Goal: Task Accomplishment & Management: Use online tool/utility

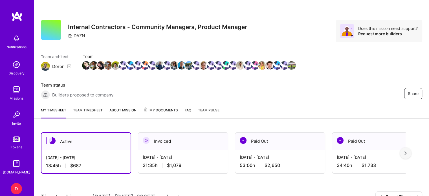
click at [355, 111] on div "My timesheet Team timesheet About Mission My Documents FAQ Team Pulse" at bounding box center [231, 111] width 394 height 16
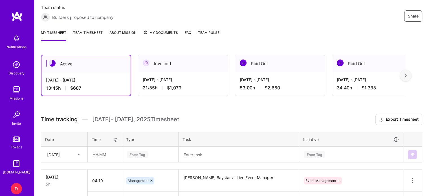
scroll to position [78, 0]
click at [97, 157] on input "text" at bounding box center [105, 154] width 34 height 15
type input "01:00"
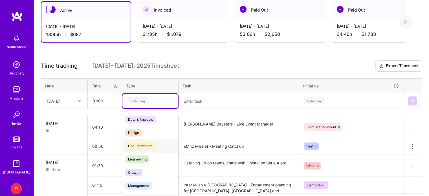
click at [139, 108] on div "option Documentation focused, 0 of 2. 17 results available. Use Up and Down to …" at bounding box center [150, 101] width 56 height 15
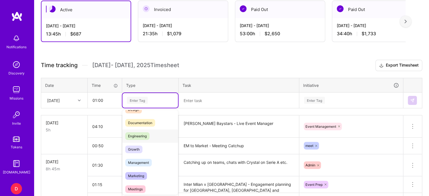
scroll to position [24, 0]
click at [140, 161] on span "Management" at bounding box center [138, 162] width 26 height 8
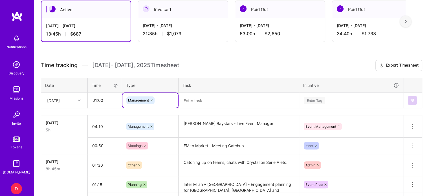
click at [152, 97] on div at bounding box center [152, 100] width 6 height 8
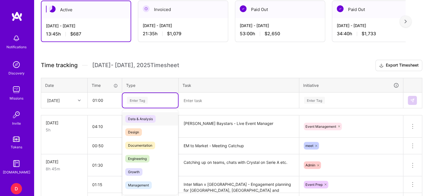
click at [144, 99] on div "Enter Tag" at bounding box center [137, 100] width 21 height 9
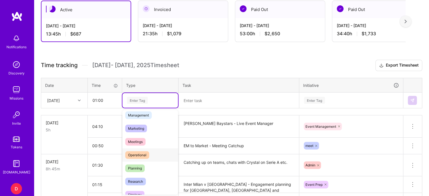
scroll to position [70, 0]
click at [139, 167] on span "Planning" at bounding box center [134, 168] width 19 height 8
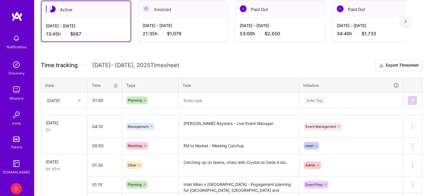
click at [192, 113] on div "Time tracking [DATE] - [DATE] Timesheet Export Timesheet Date Time Type Task In…" at bounding box center [231, 159] width 381 height 198
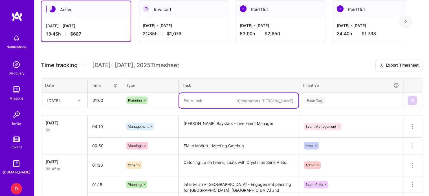
click at [196, 105] on textarea at bounding box center [238, 100] width 119 height 15
type textarea "Hanshin v Baystars - Game 2 - Preparation"
click at [314, 99] on div "Enter Tag" at bounding box center [350, 100] width 103 height 15
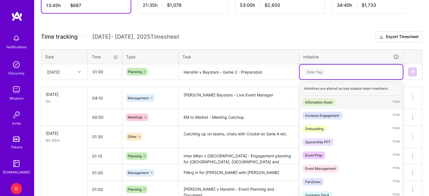
scroll to position [162, 0]
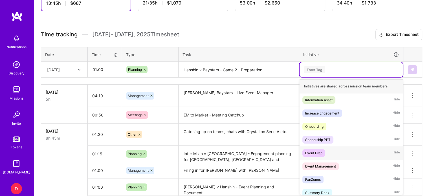
click at [318, 151] on div "Event Prep" at bounding box center [313, 153] width 17 height 6
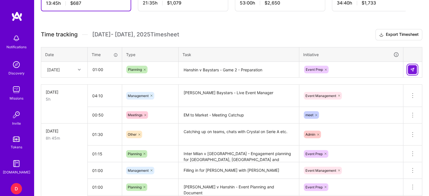
click at [409, 67] on button at bounding box center [411, 69] width 9 height 9
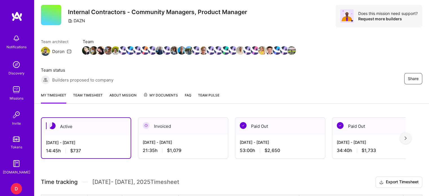
scroll to position [12, 0]
